Goal: Communication & Community: Share content

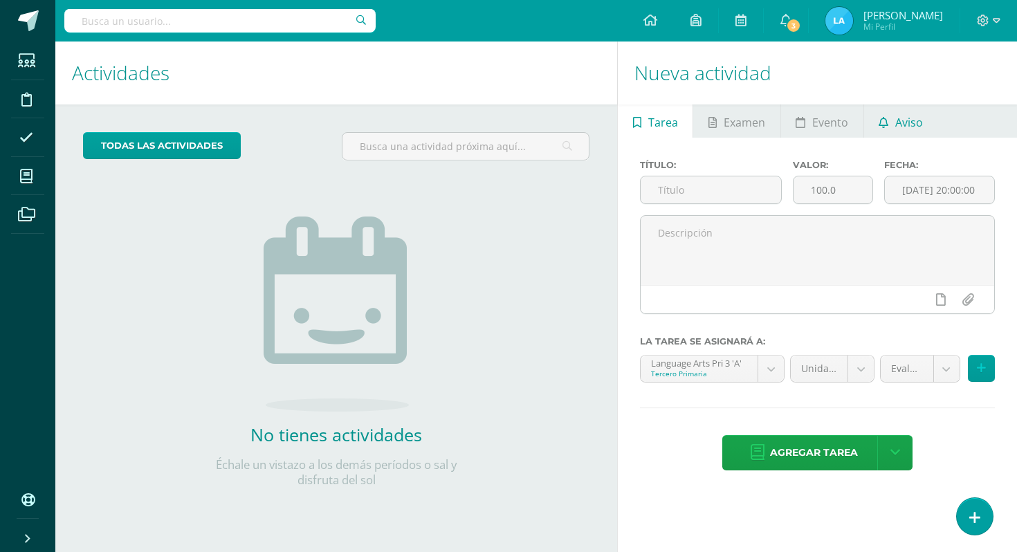
click at [879, 112] on link "Aviso" at bounding box center [901, 120] width 74 height 33
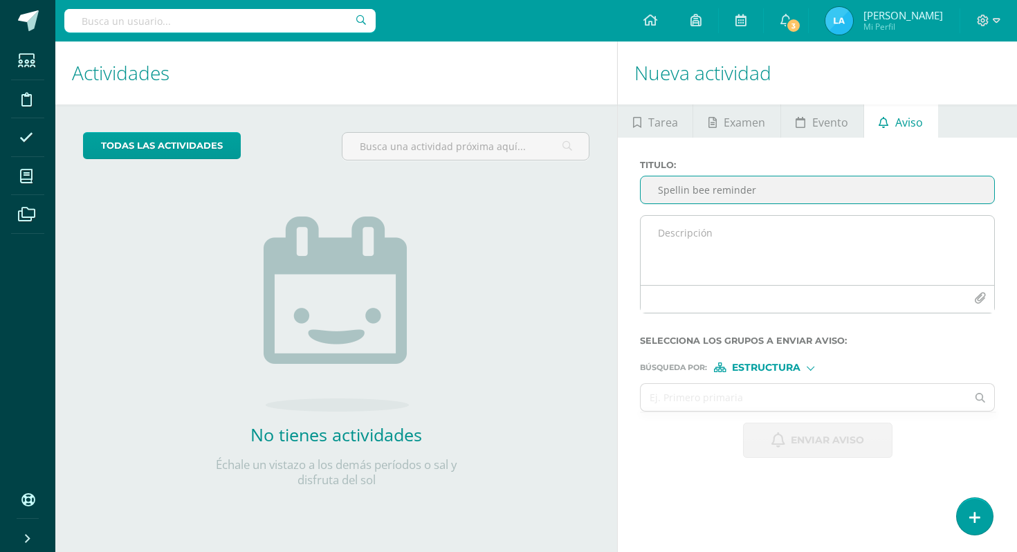
type input "Spellin bee reminder"
click at [893, 267] on textarea at bounding box center [818, 250] width 354 height 69
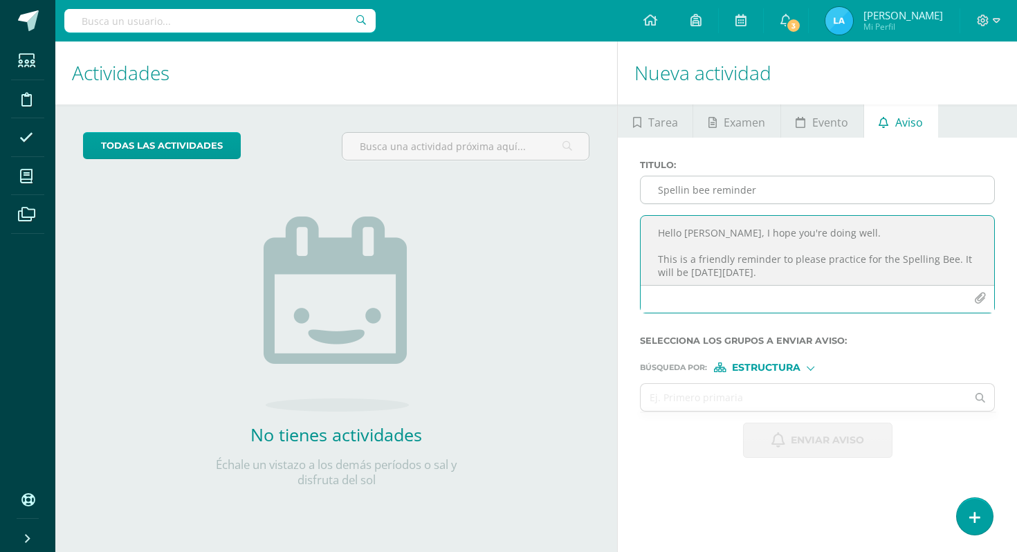
drag, startPoint x: 765, startPoint y: 282, endPoint x: 684, endPoint y: 203, distance: 112.5
click at [684, 203] on div "Titulo : Spellin bee reminder Hello [PERSON_NAME], I hope you're doing well. Th…" at bounding box center [817, 242] width 366 height 165
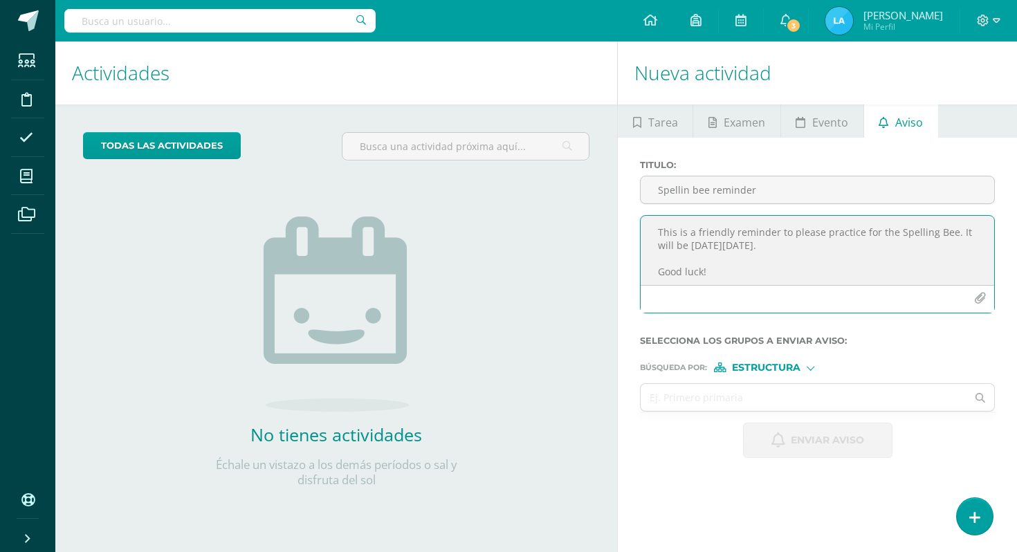
scroll to position [30, 0]
type textarea "Hello [PERSON_NAME], I hope you're doing well. This is a friendly reminder to p…"
click at [807, 388] on input "text" at bounding box center [804, 397] width 326 height 27
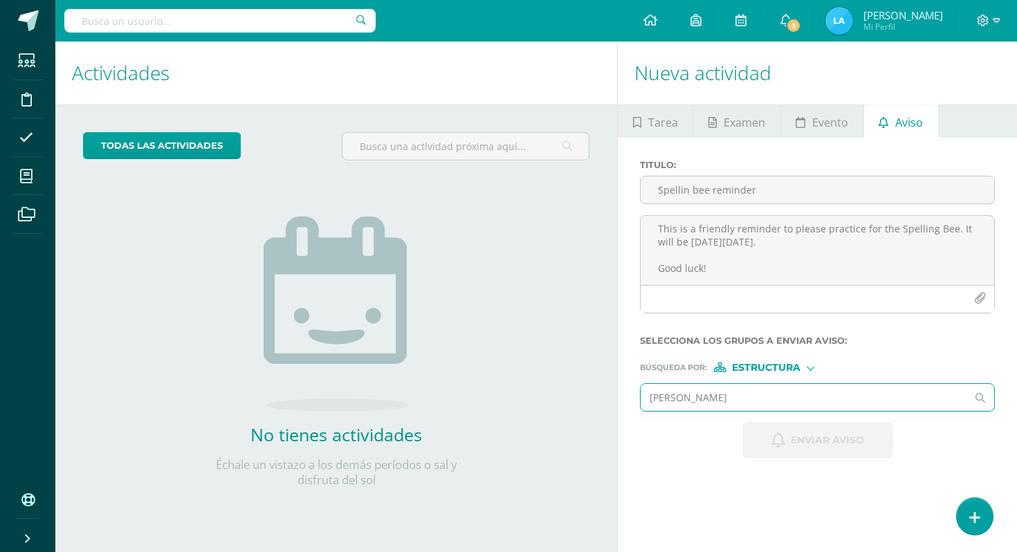
type input "[PERSON_NAME]"
click at [749, 361] on div "Búsqueda por : Estructura Estructura Persona" at bounding box center [817, 361] width 355 height 21
click at [749, 365] on span "Estructura" at bounding box center [766, 368] width 68 height 8
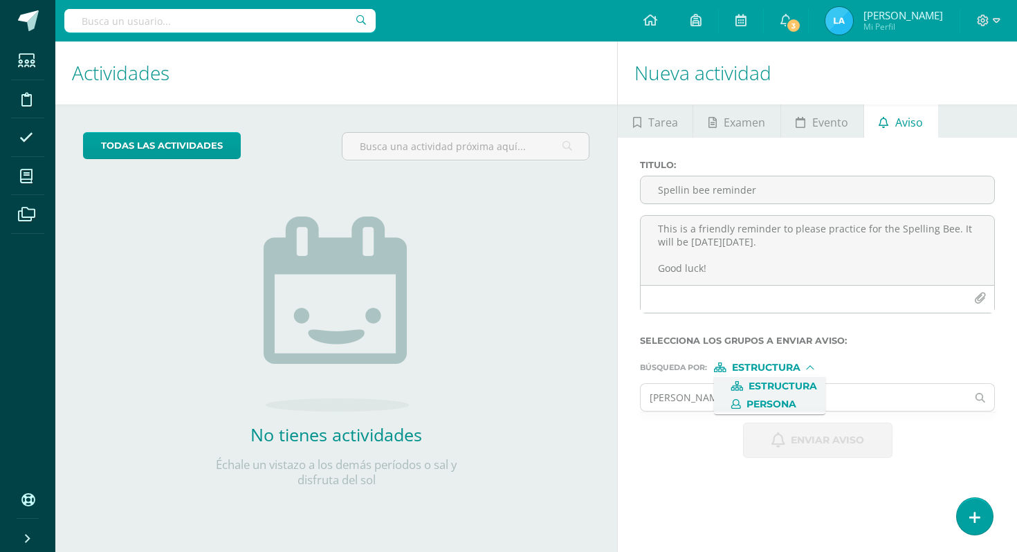
click at [756, 401] on span "Persona" at bounding box center [772, 405] width 50 height 8
click at [756, 401] on input "text" at bounding box center [804, 397] width 326 height 27
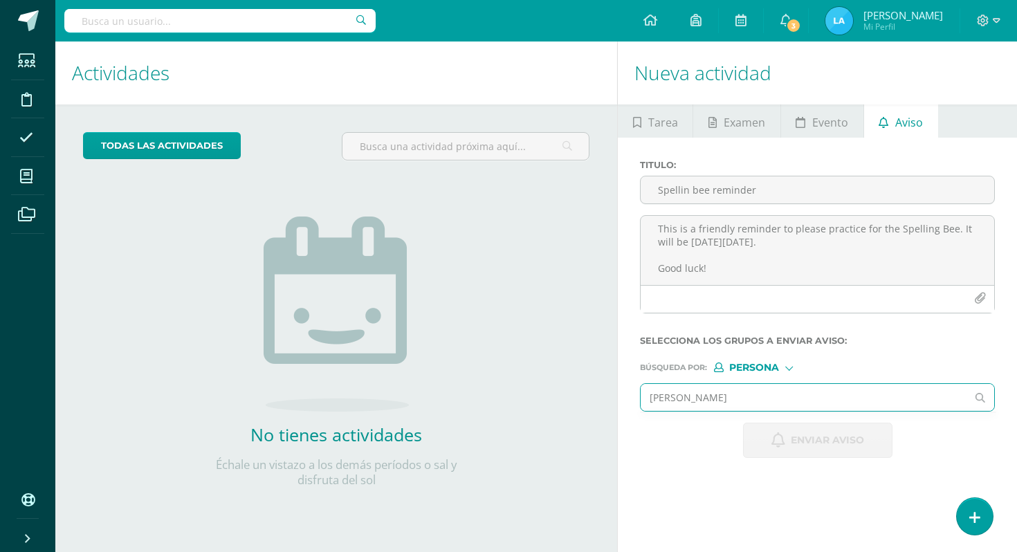
type input "[PERSON_NAME]"
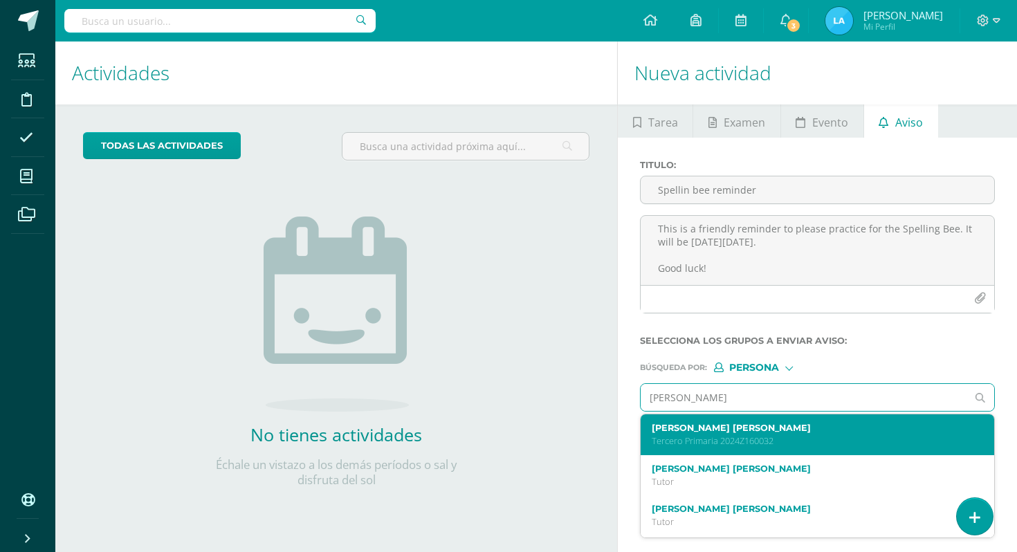
click at [733, 437] on p "Tercero Primaria 2024Z160032" at bounding box center [811, 441] width 318 height 12
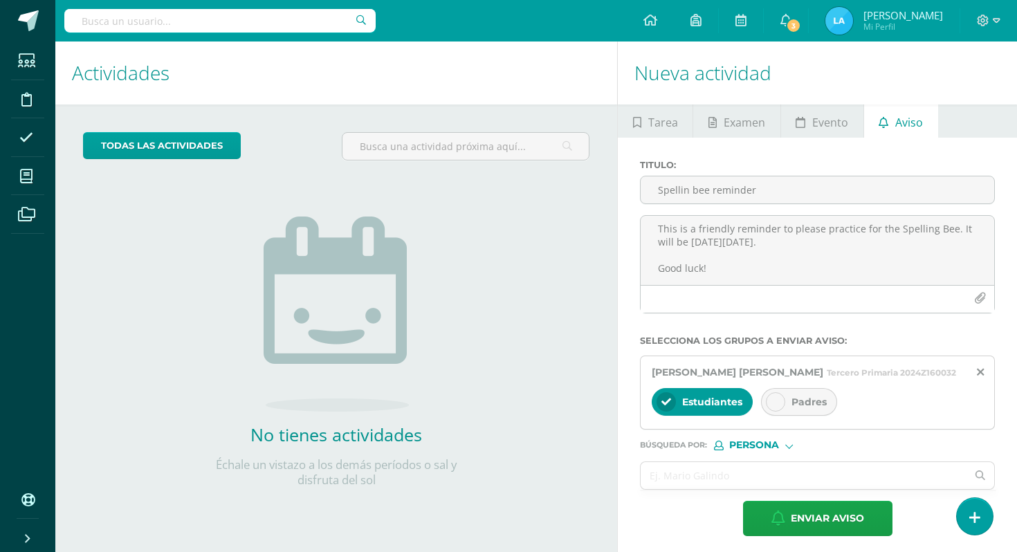
click at [816, 402] on span "Padres" at bounding box center [809, 402] width 35 height 12
click at [789, 479] on input "text" at bounding box center [804, 475] width 326 height 27
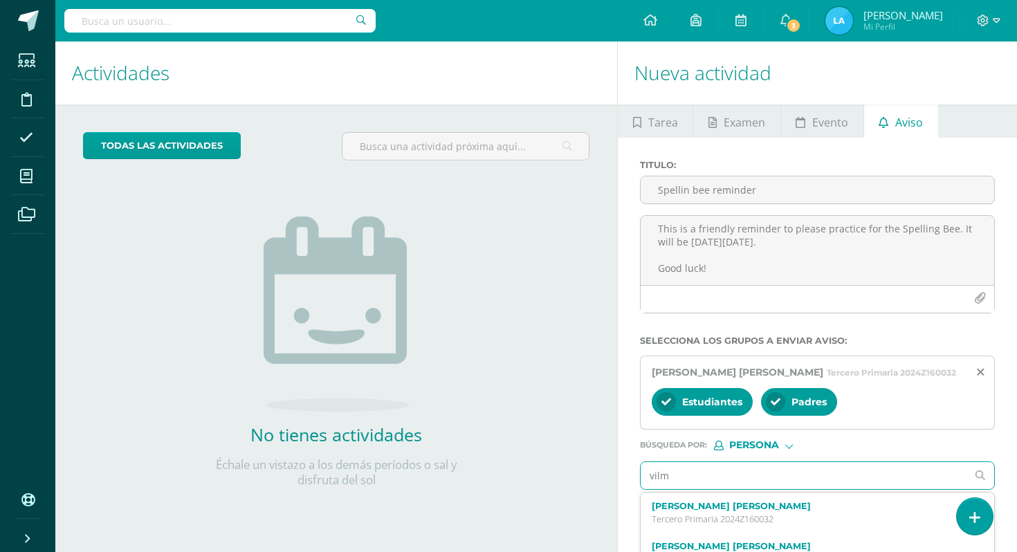
type input "[PERSON_NAME]"
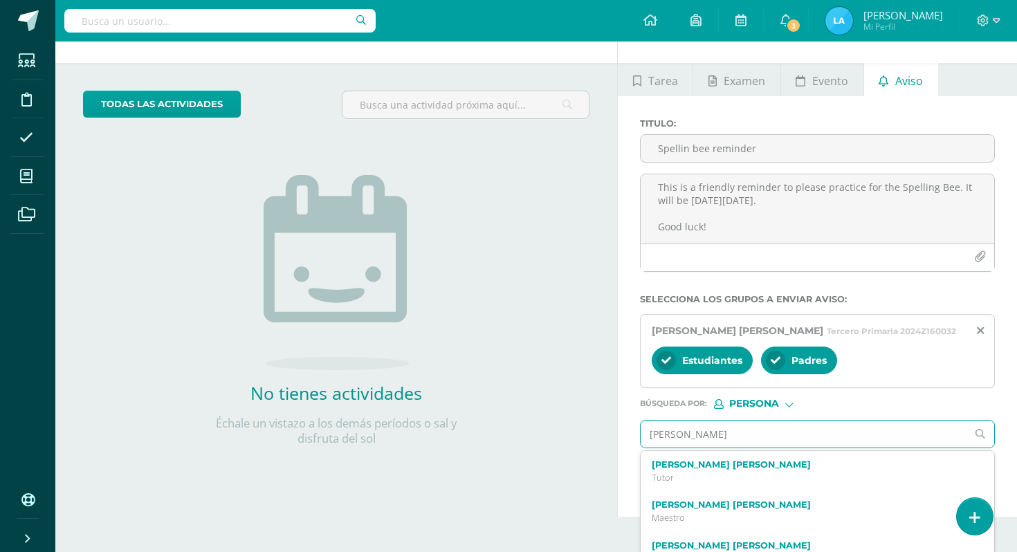
scroll to position [43, 0]
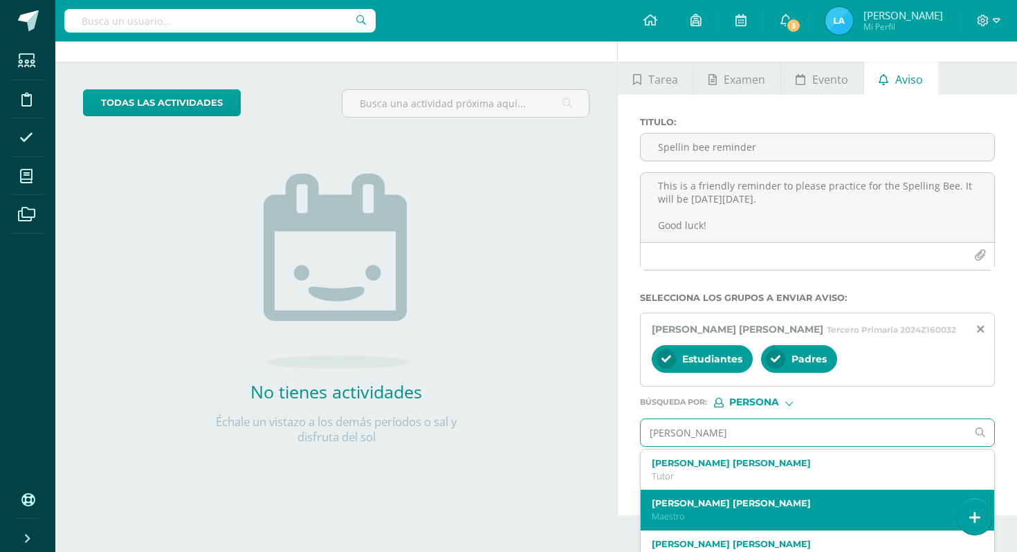
click at [783, 504] on label "[PERSON_NAME] [PERSON_NAME]" at bounding box center [811, 503] width 318 height 10
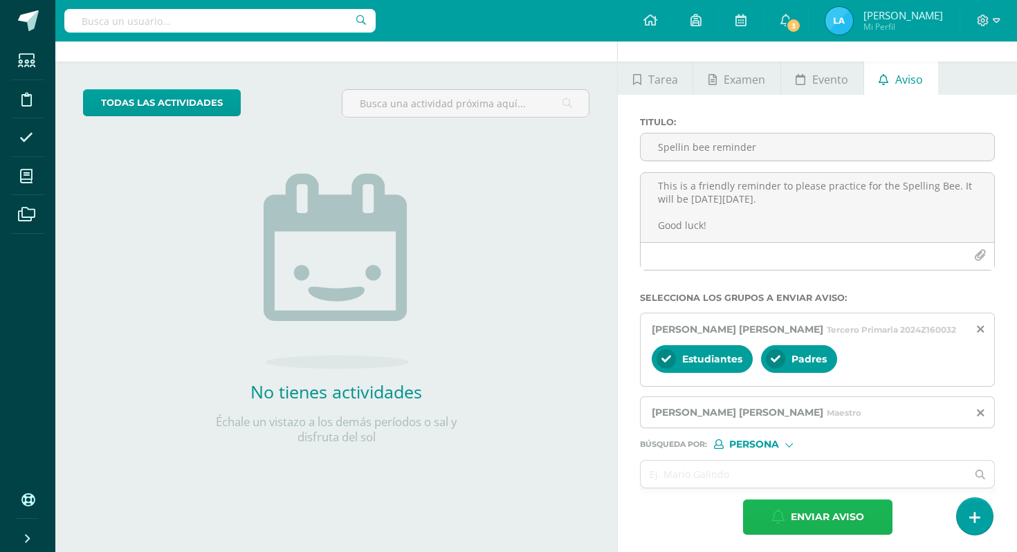
click at [779, 515] on icon "button" at bounding box center [778, 516] width 14 height 15
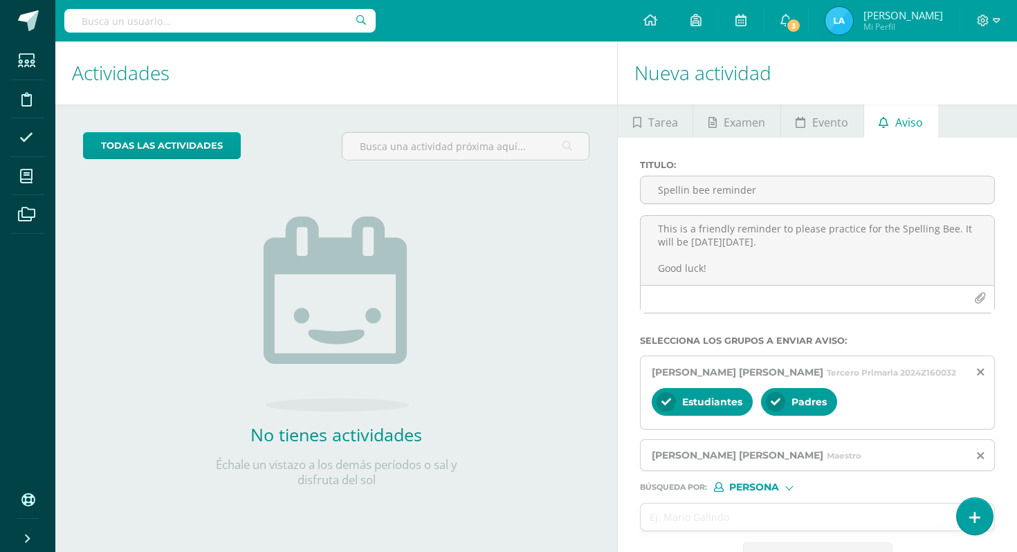
scroll to position [0, 0]
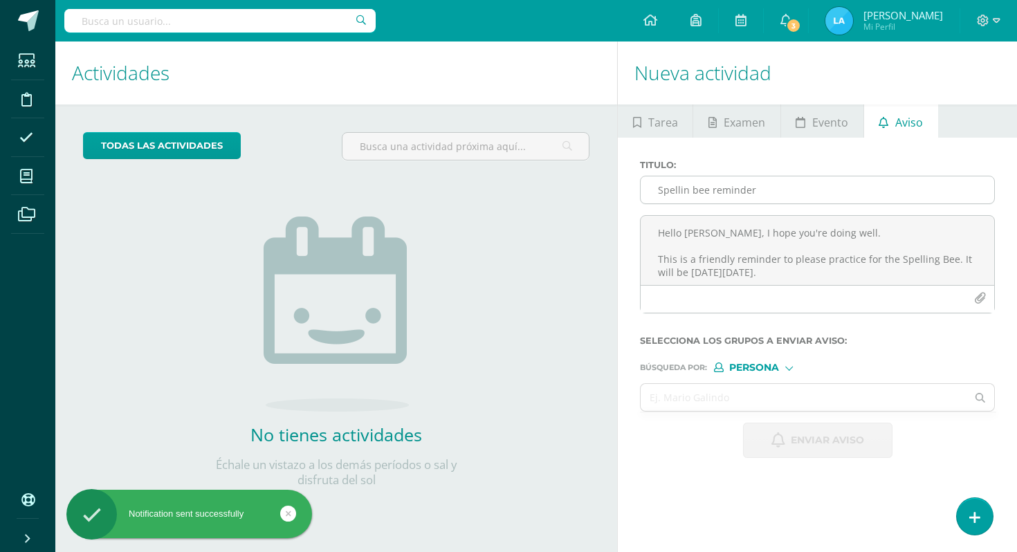
click at [825, 182] on input "Spellin bee reminder" at bounding box center [818, 189] width 354 height 27
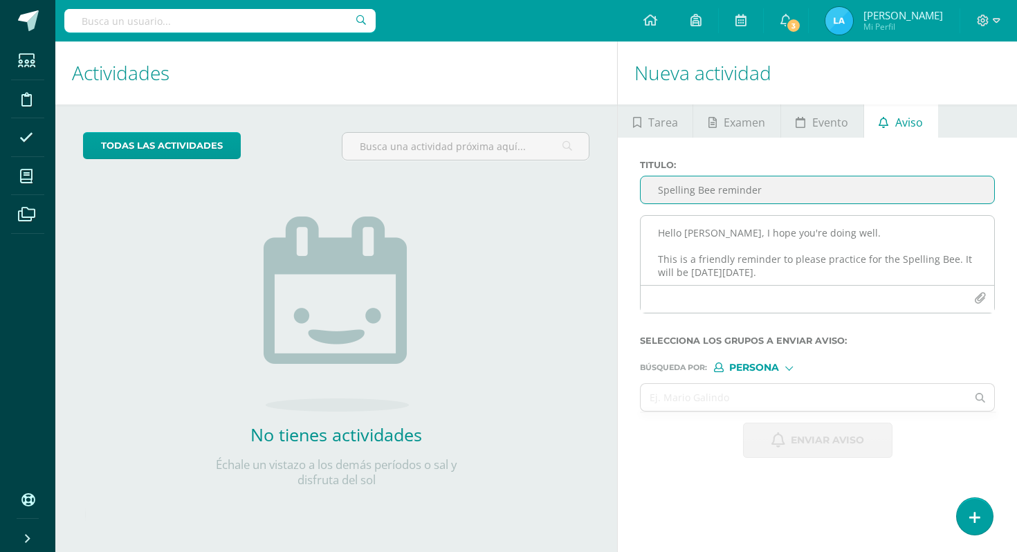
type input "Spelling Bee reminder"
click at [841, 259] on textarea "Hello [PERSON_NAME], I hope you're doing well. This is a friendly reminder to p…" at bounding box center [818, 250] width 354 height 69
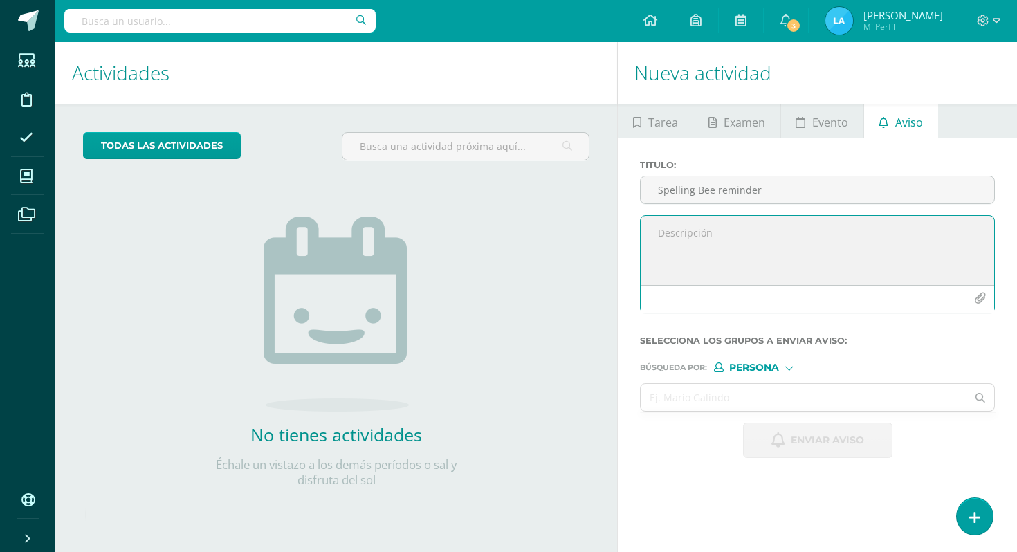
paste textarea "Hello [PERSON_NAME], I hope you're doing well. This is a friendly reminder to p…"
click at [700, 230] on textarea "Hello [PERSON_NAME], I hope you're doing well. This is a friendly reminder to p…" at bounding box center [818, 250] width 354 height 69
type textarea "Hello [PERSON_NAME], I hope you're doing well. This is a friendly reminder to p…"
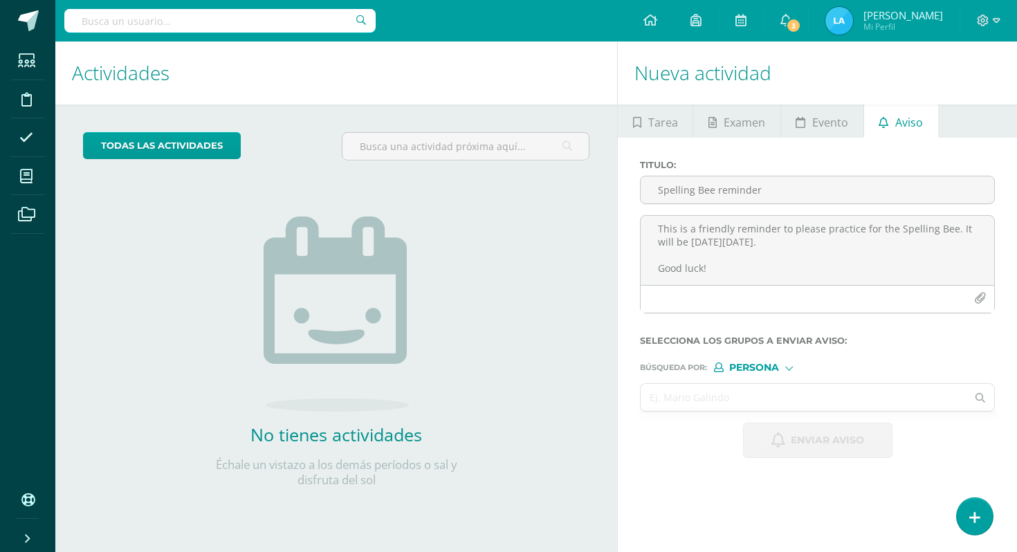
click at [738, 403] on input "text" at bounding box center [804, 397] width 326 height 27
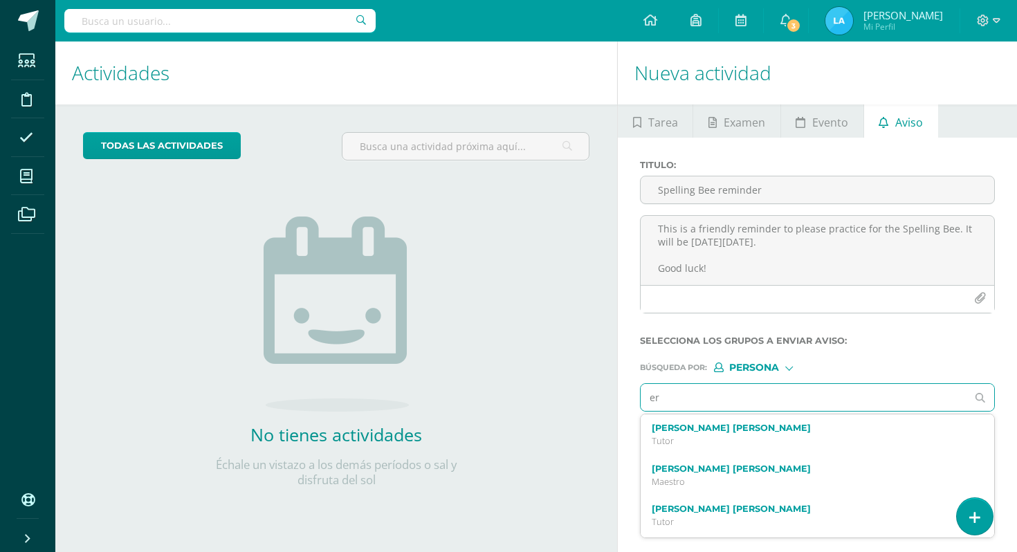
type input "e"
type input "[PERSON_NAME]"
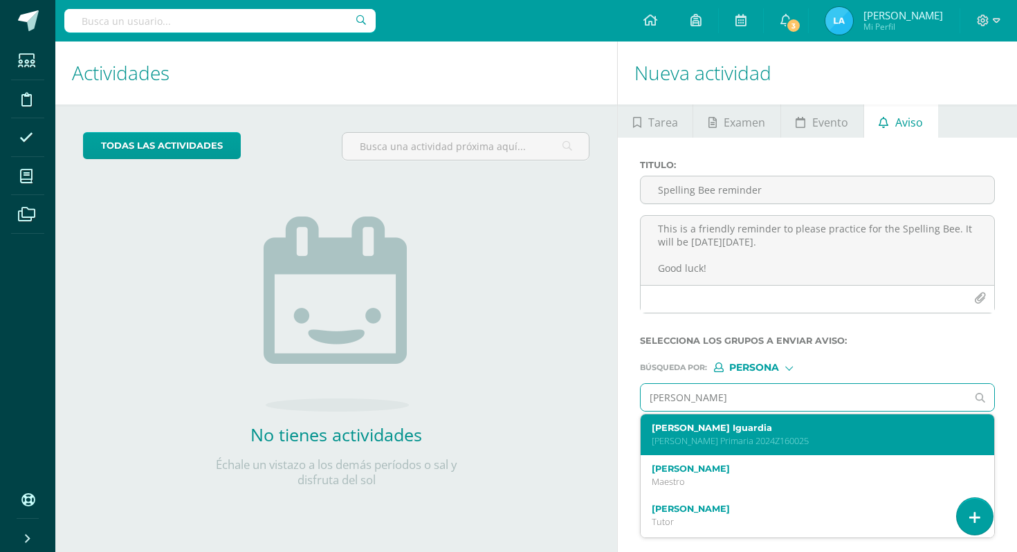
click at [751, 441] on p "[PERSON_NAME] Primaria 2024Z160025" at bounding box center [811, 441] width 318 height 12
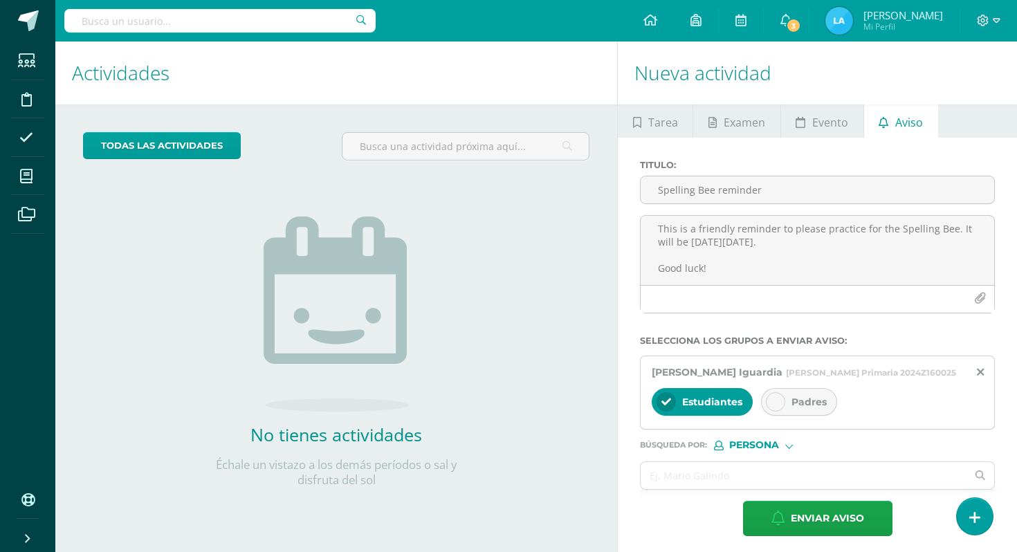
click at [807, 401] on span "Padres" at bounding box center [809, 402] width 35 height 12
click at [783, 481] on input "text" at bounding box center [804, 475] width 326 height 27
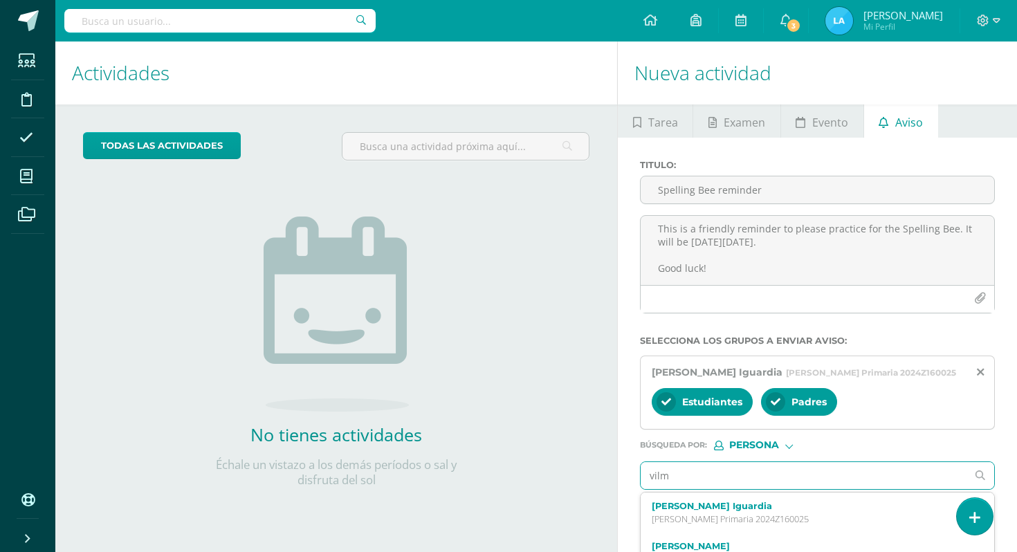
type input "[PERSON_NAME]"
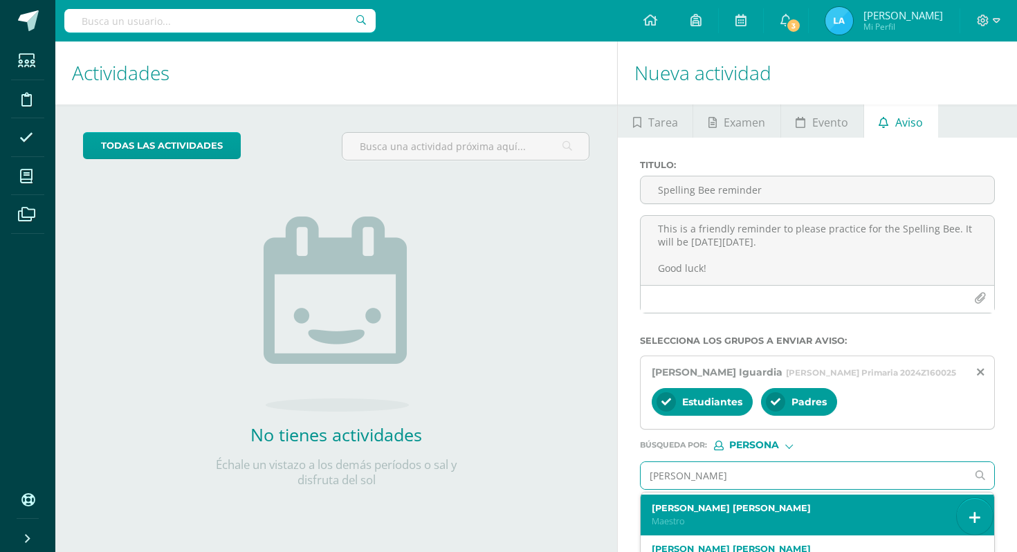
click at [768, 509] on label "[PERSON_NAME] [PERSON_NAME]" at bounding box center [811, 508] width 318 height 10
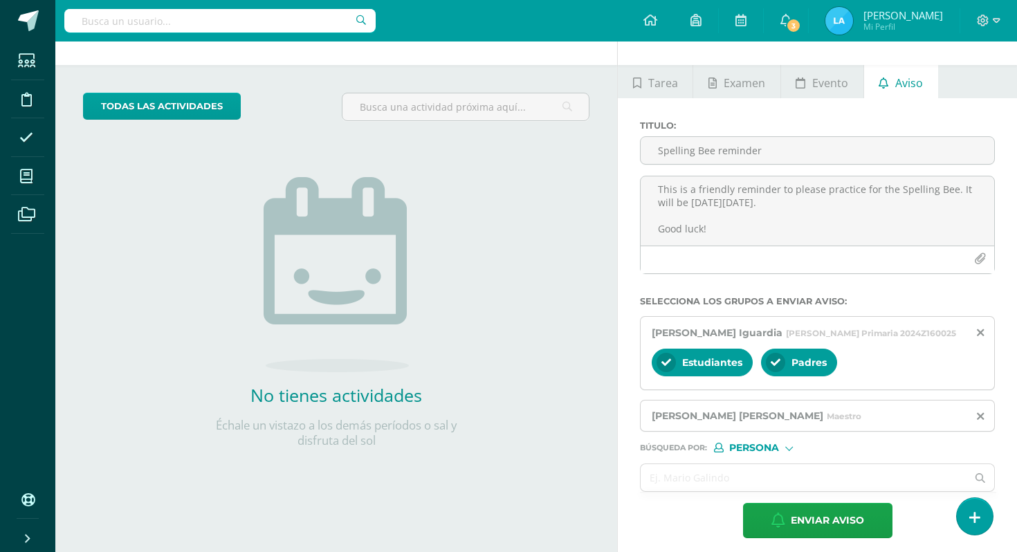
scroll to position [48, 0]
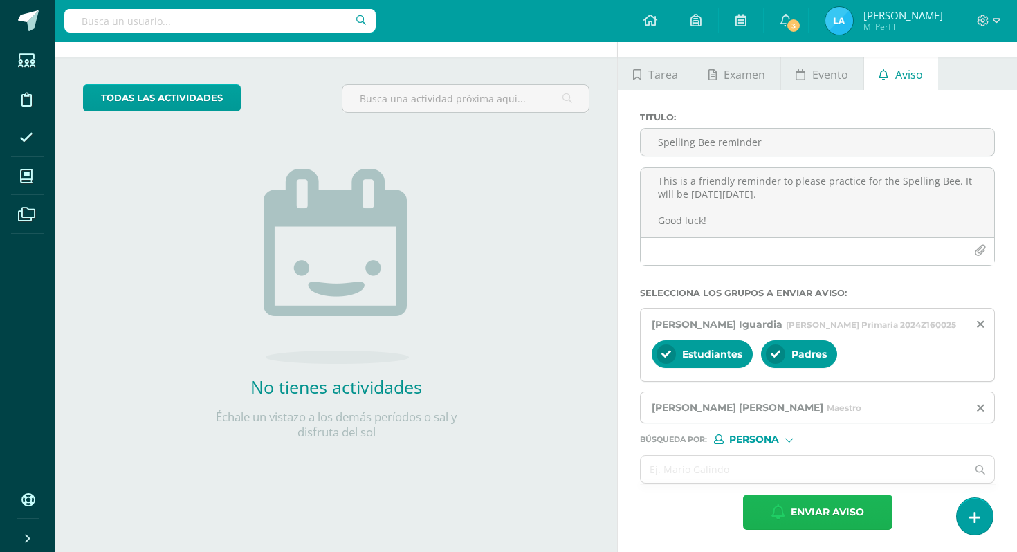
click at [821, 510] on span "Enviar aviso" at bounding box center [827, 512] width 73 height 34
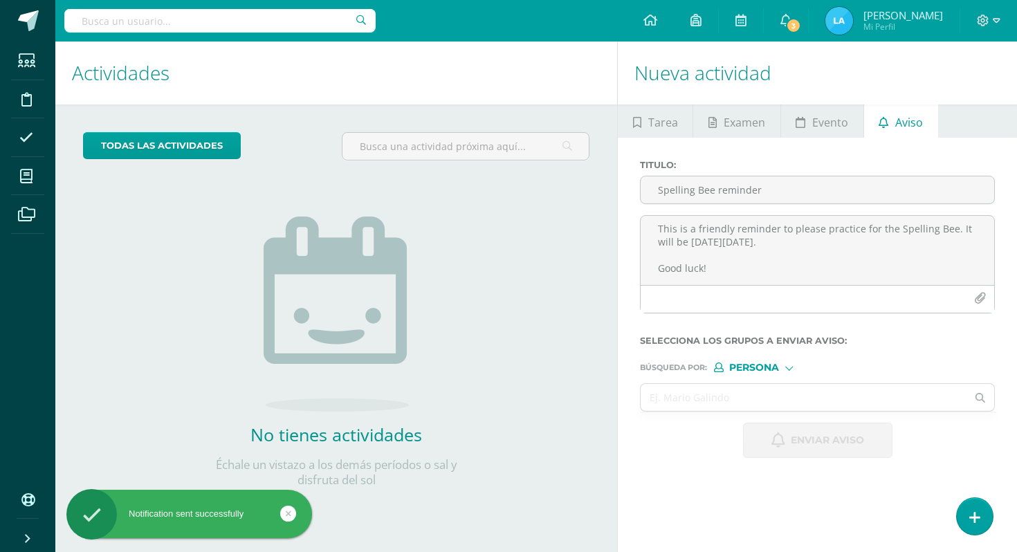
scroll to position [0, 0]
